Goal: Transaction & Acquisition: Purchase product/service

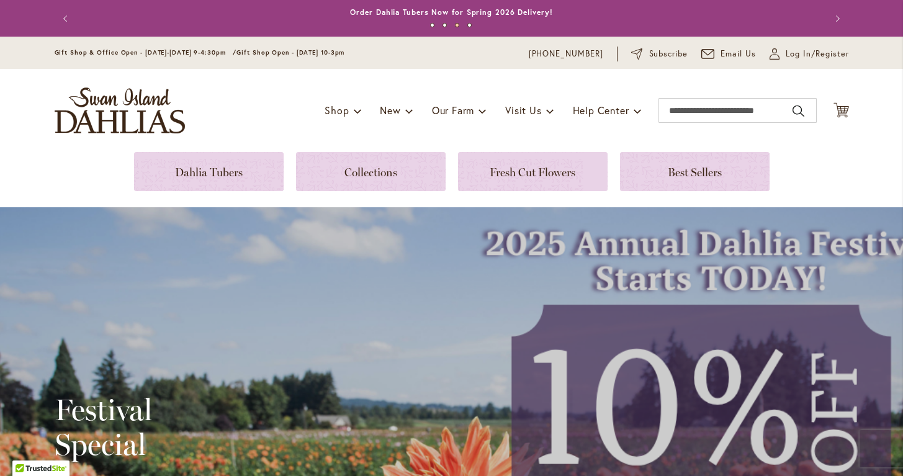
click at [814, 47] on div "My Account Log In/Register" at bounding box center [809, 54] width 79 height 15
click at [800, 56] on span "Log In/Register" at bounding box center [817, 54] width 63 height 12
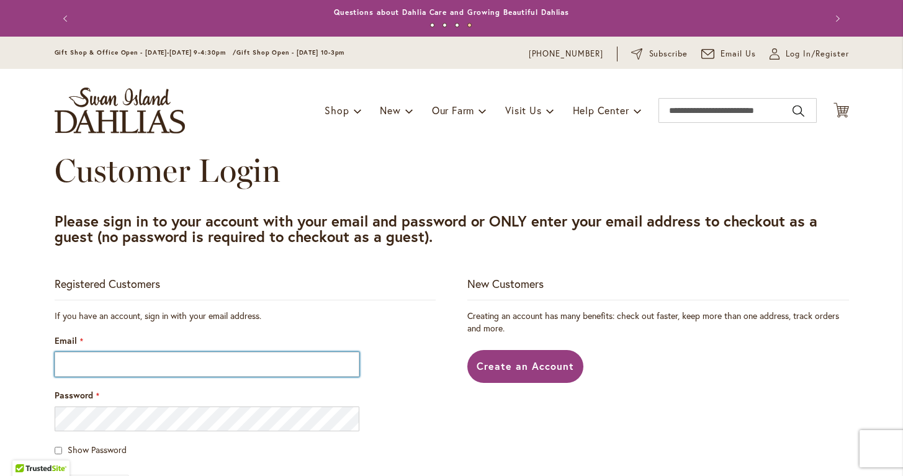
type input "**********"
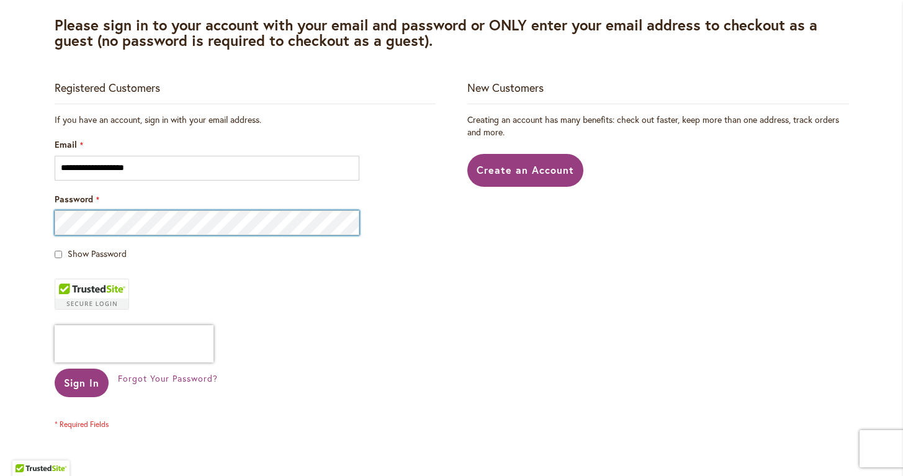
scroll to position [195, 0]
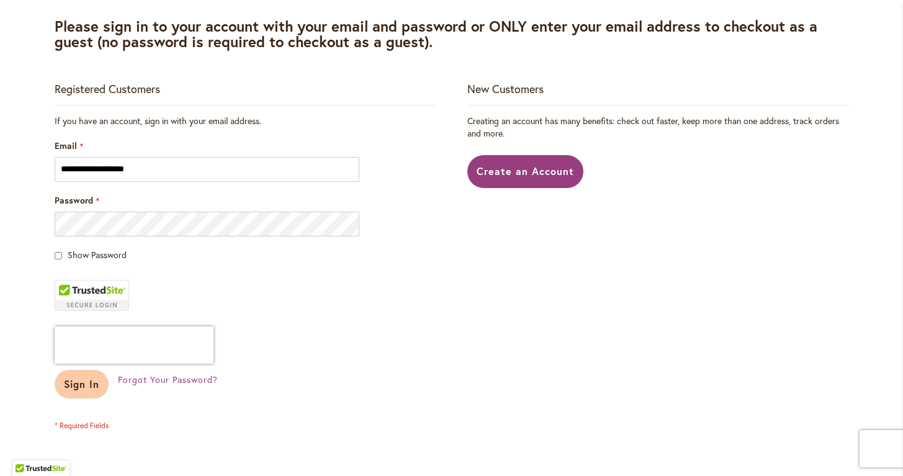
click at [84, 383] on span "Sign In" at bounding box center [82, 383] width 36 height 13
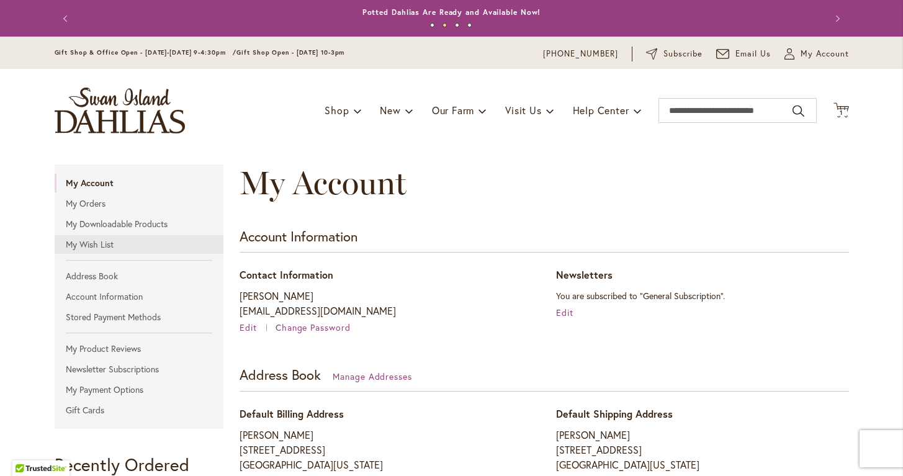
click at [81, 241] on link "My Wish List" at bounding box center [139, 244] width 169 height 19
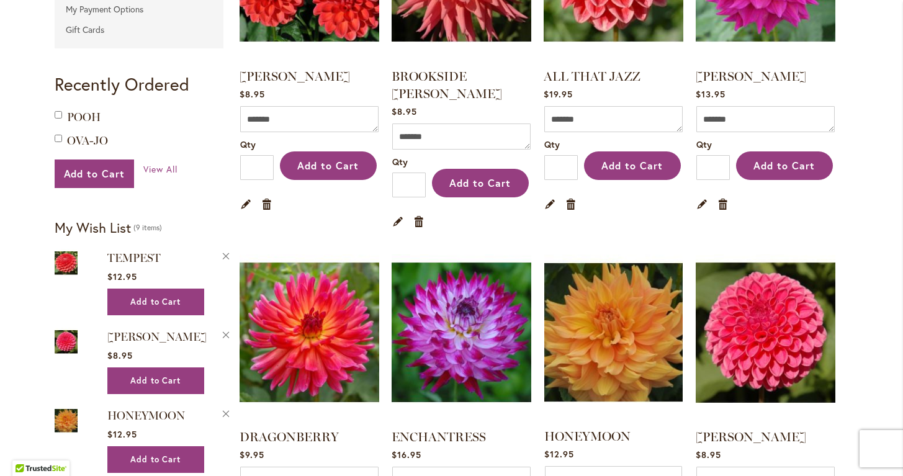
scroll to position [382, 0]
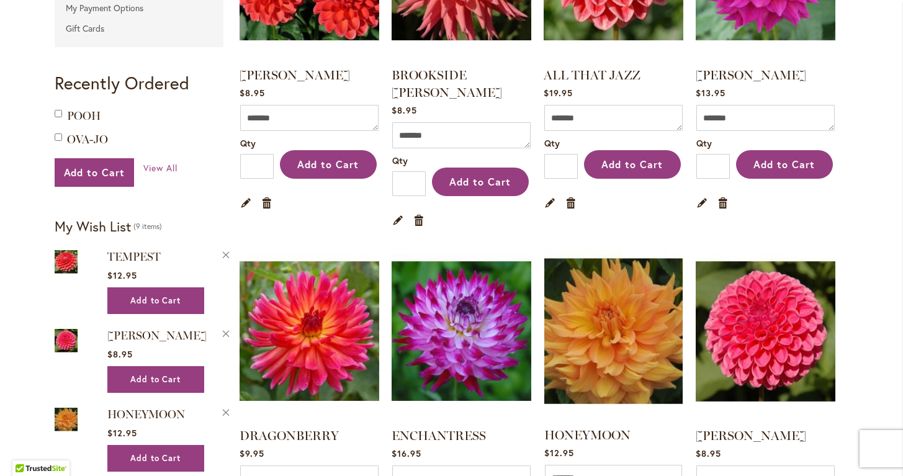
click at [597, 312] on img at bounding box center [613, 331] width 145 height 182
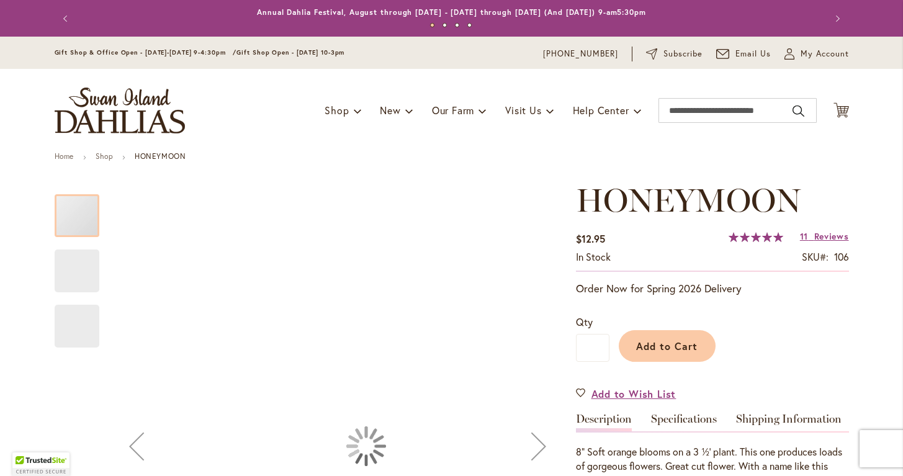
type input "****"
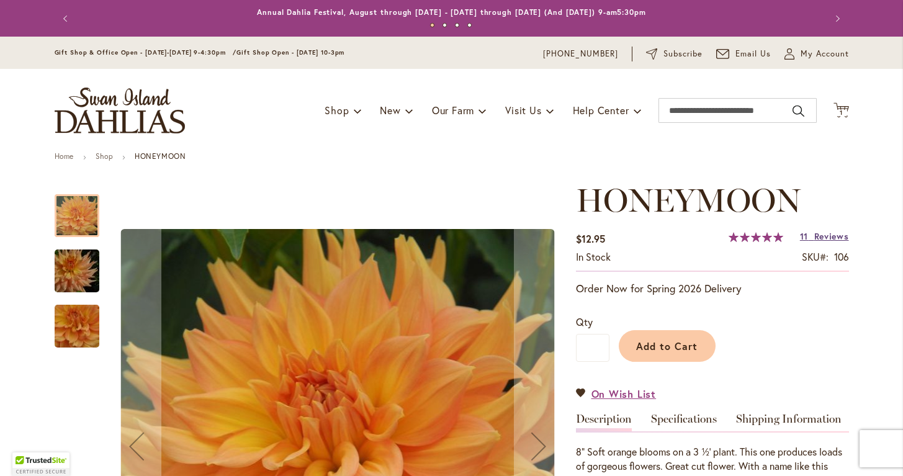
click at [815, 239] on span "Reviews" at bounding box center [832, 236] width 35 height 12
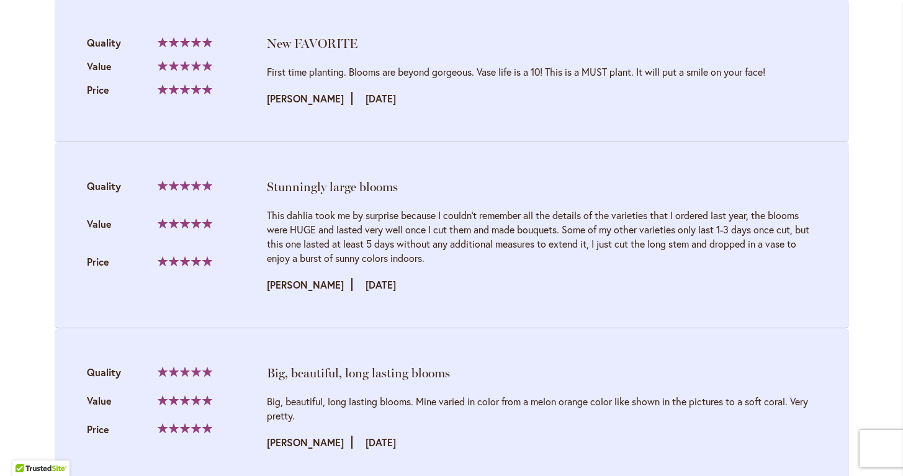
scroll to position [2550, 0]
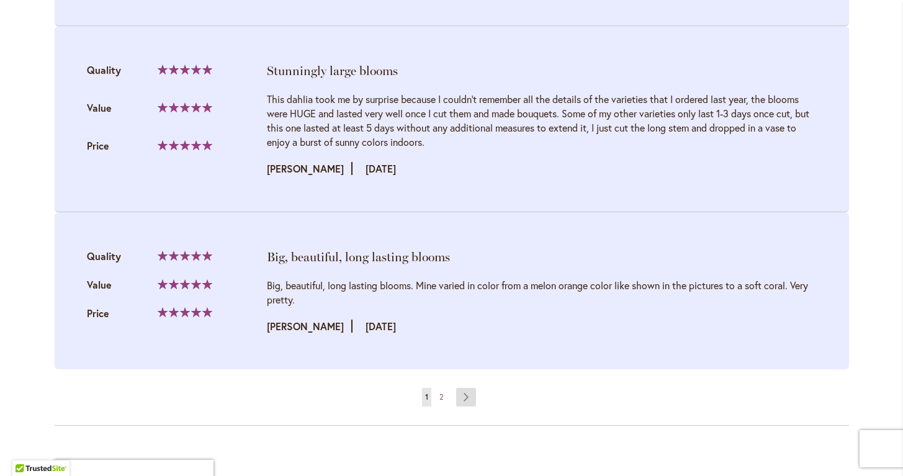
click at [461, 392] on link "Page Next" at bounding box center [466, 397] width 20 height 19
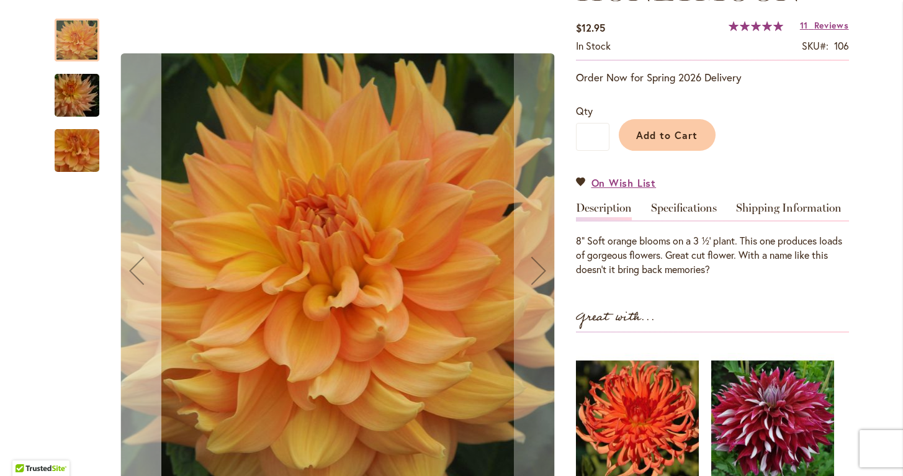
scroll to position [222, 0]
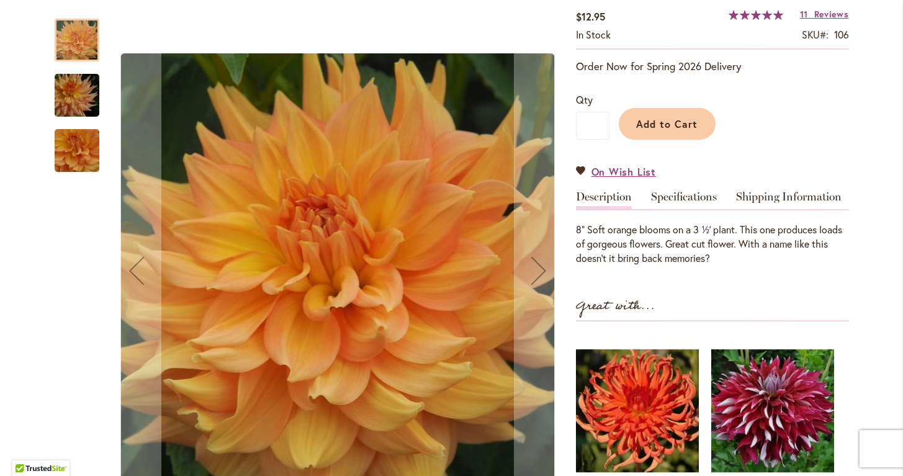
click at [55, 37] on div at bounding box center [77, 40] width 45 height 43
click at [86, 36] on div at bounding box center [77, 40] width 45 height 43
click at [73, 100] on img "Honeymoon" at bounding box center [76, 96] width 89 height 60
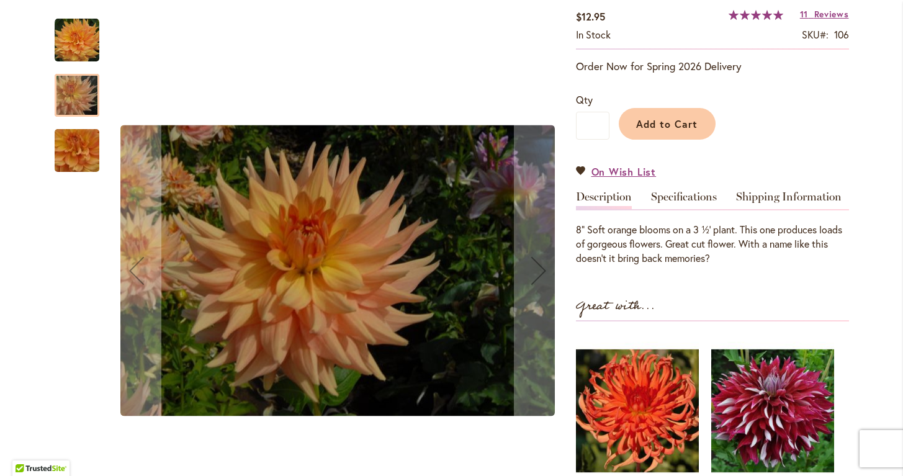
click at [73, 147] on img "Honeymoon" at bounding box center [76, 150] width 89 height 83
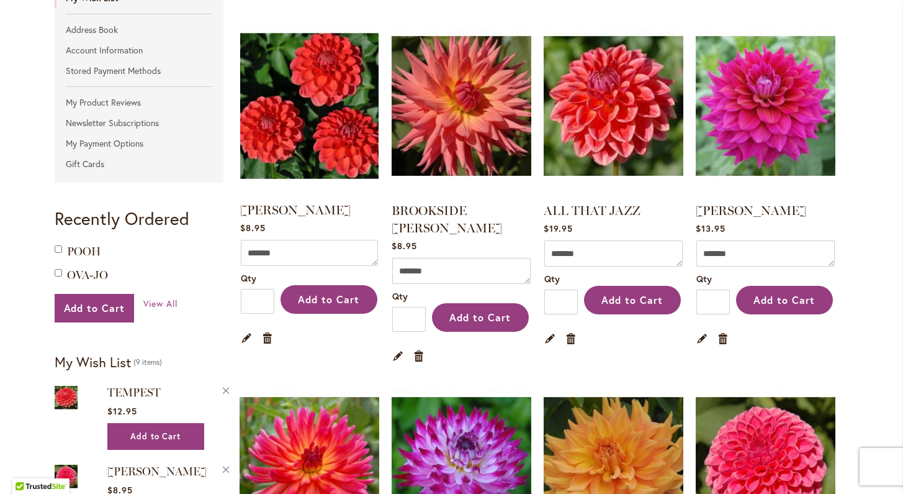
scroll to position [247, 0]
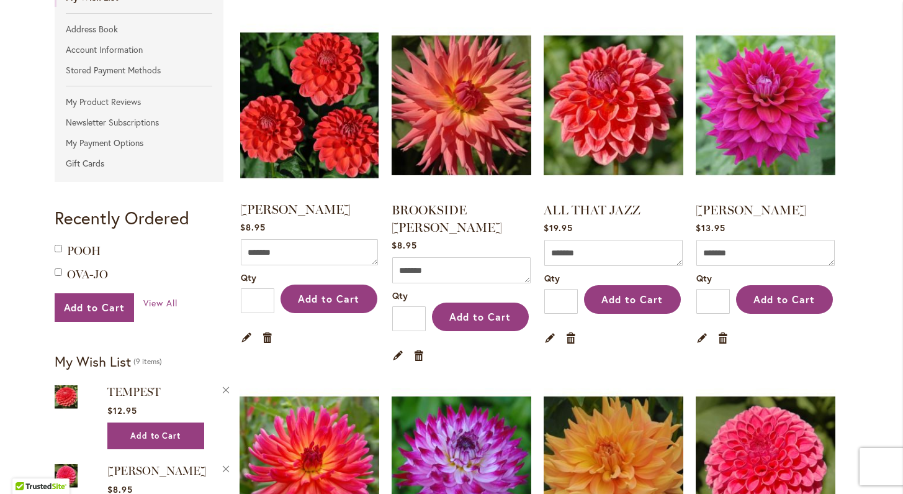
click at [294, 117] on img at bounding box center [309, 105] width 145 height 182
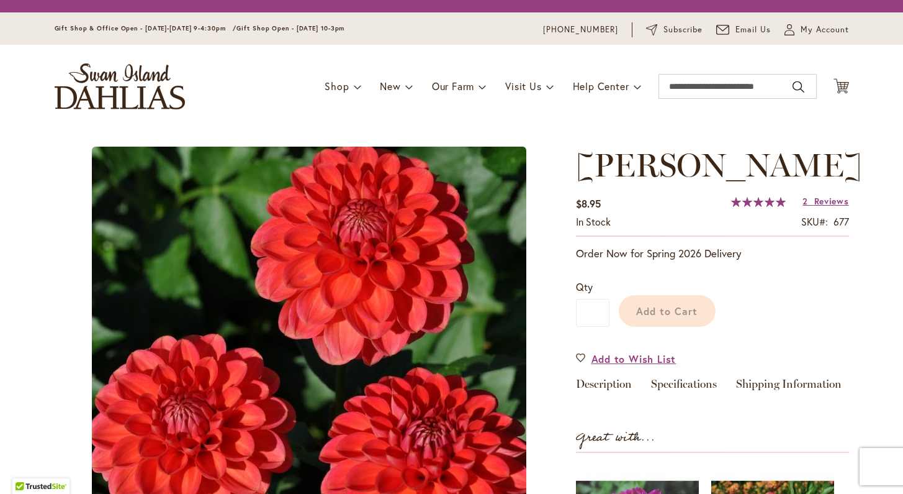
type input "****"
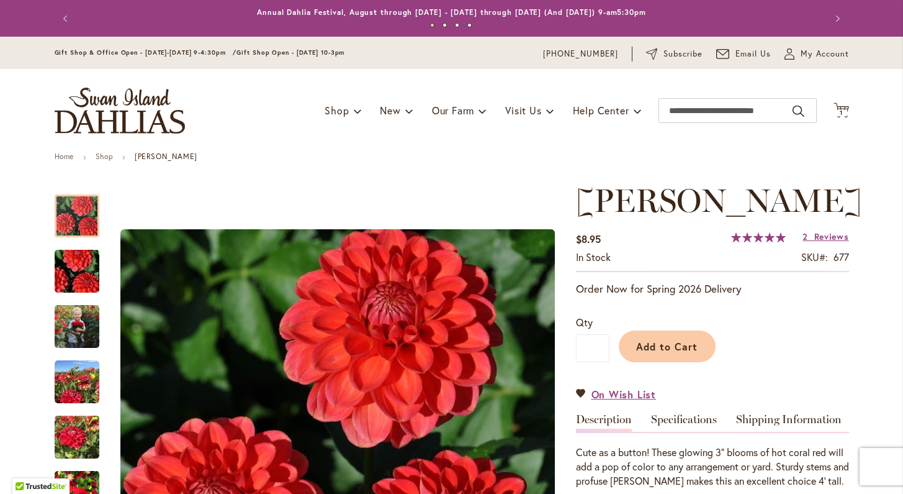
click at [820, 243] on div "2 Reviews Add Your Review" at bounding box center [826, 236] width 46 height 12
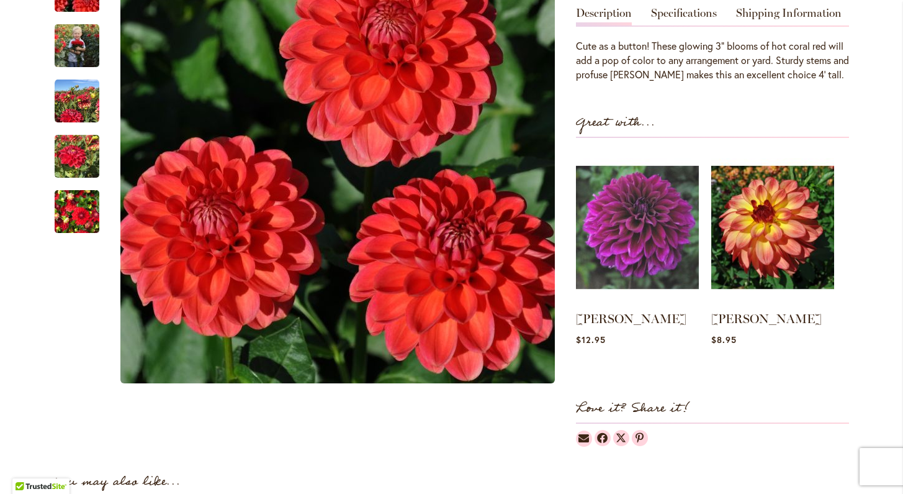
scroll to position [348, 0]
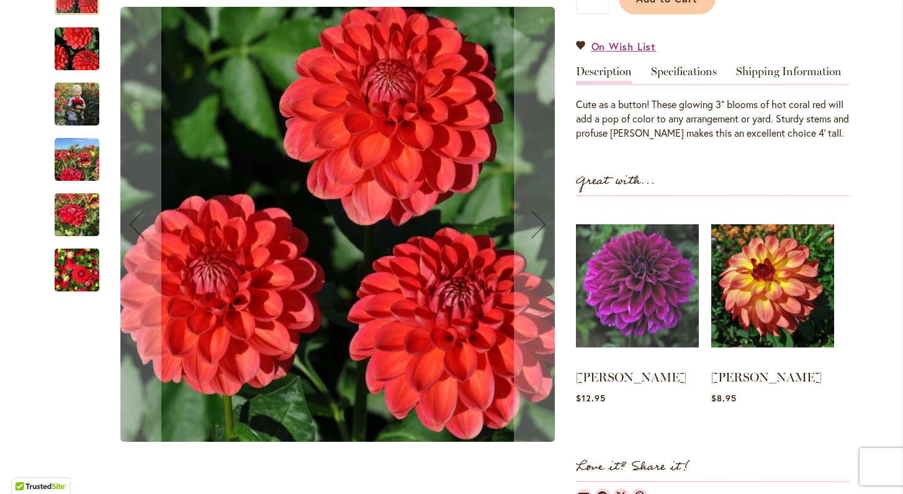
click at [66, 132] on img "BENJAMIN MATTHEW" at bounding box center [77, 104] width 45 height 56
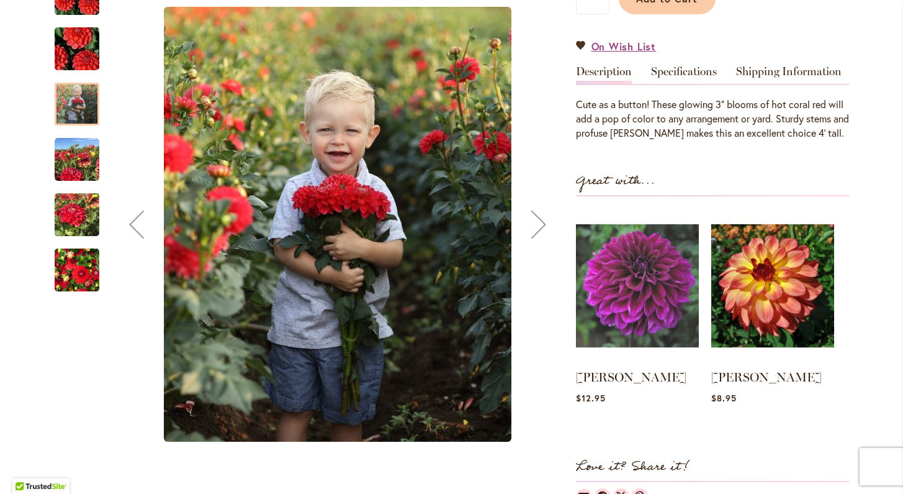
click at [71, 182] on img "BENJAMIN MATTHEW" at bounding box center [77, 159] width 45 height 45
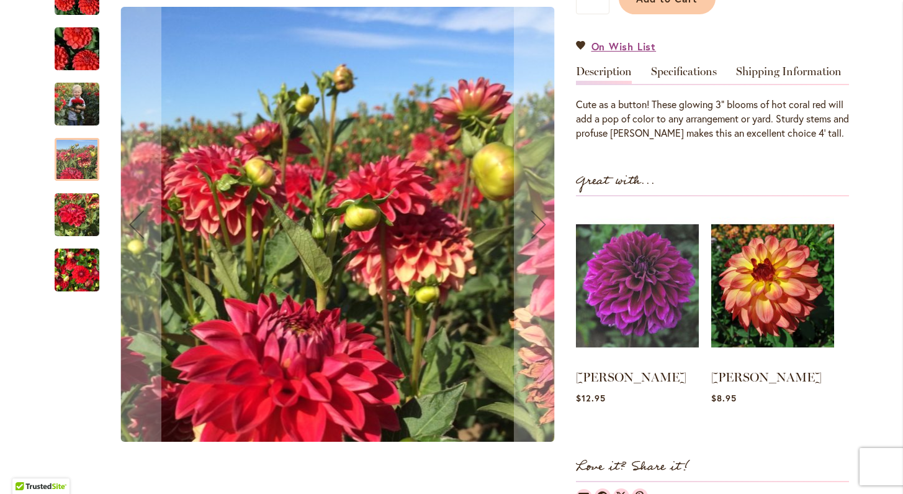
click at [78, 242] on img "BENJAMIN MATTHEW" at bounding box center [77, 215] width 45 height 60
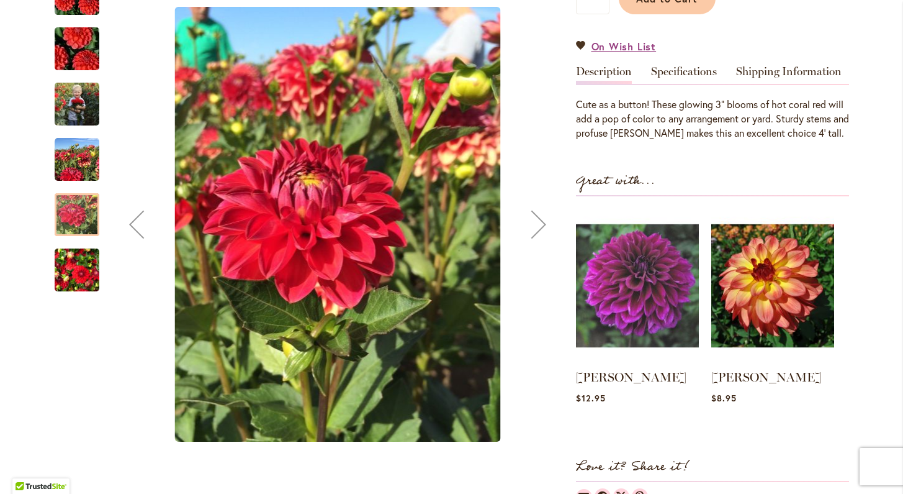
click at [83, 294] on img "BENJAMIN MATTHEW" at bounding box center [77, 270] width 45 height 60
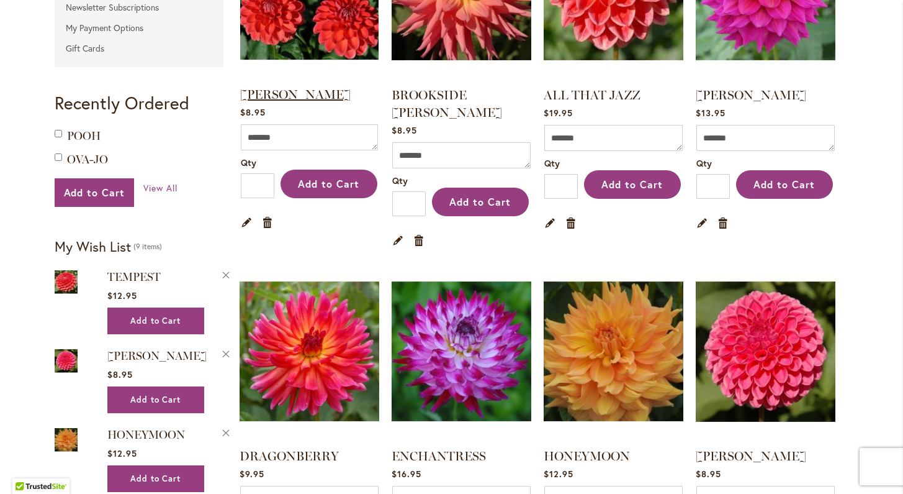
scroll to position [363, 0]
